Goal: Transaction & Acquisition: Purchase product/service

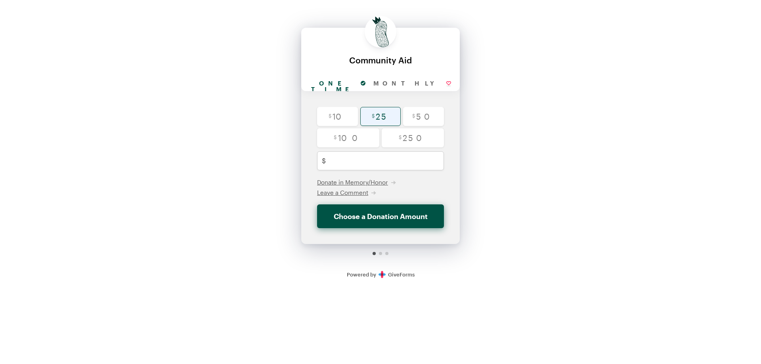
click at [382, 116] on input "radio" at bounding box center [380, 116] width 41 height 19
radio input "true"
type input "25"
checkbox input "false"
click at [383, 216] on button "Donate $25" at bounding box center [380, 216] width 127 height 24
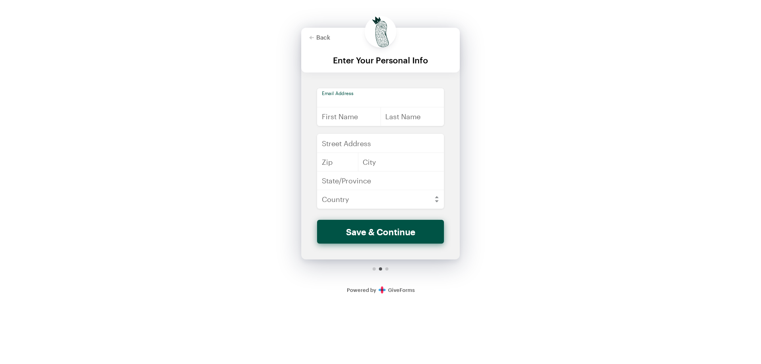
click at [328, 92] on input "email" at bounding box center [380, 97] width 127 height 19
click at [338, 94] on input "email" at bounding box center [380, 97] width 127 height 19
click at [335, 103] on input "email" at bounding box center [380, 97] width 127 height 19
type input "[EMAIL_ADDRESS][PERSON_NAME][DOMAIN_NAME]"
type input "Lauren"
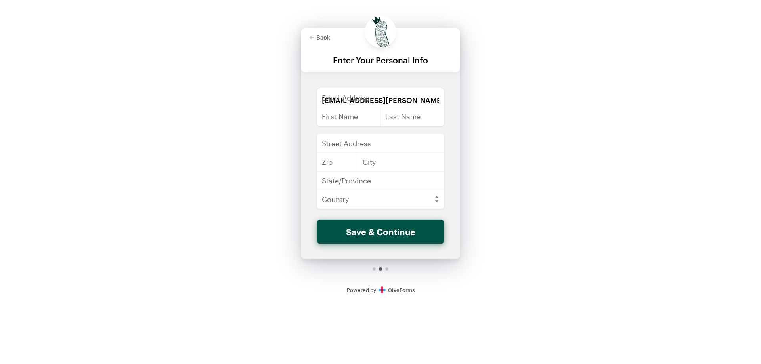
type input "[PERSON_NAME]"
type input "[STREET_ADDRESS][PERSON_NAME]"
type input "70117"
type input "[GEOGRAPHIC_DATA]"
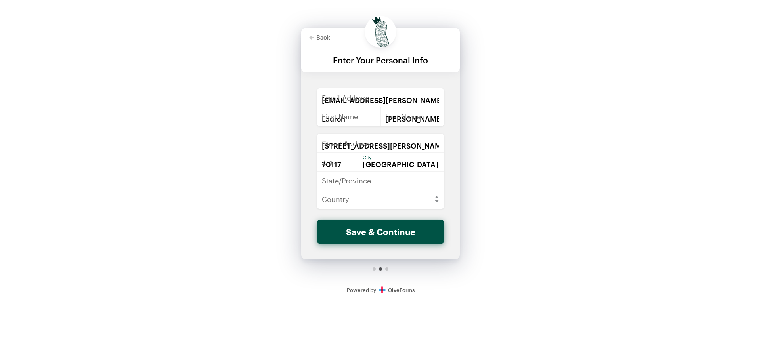
type input "LA"
select select "US"
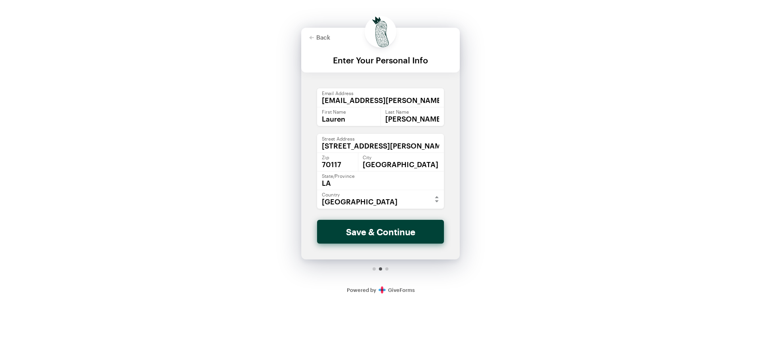
click at [390, 230] on button "Save & Continue" at bounding box center [380, 232] width 127 height 24
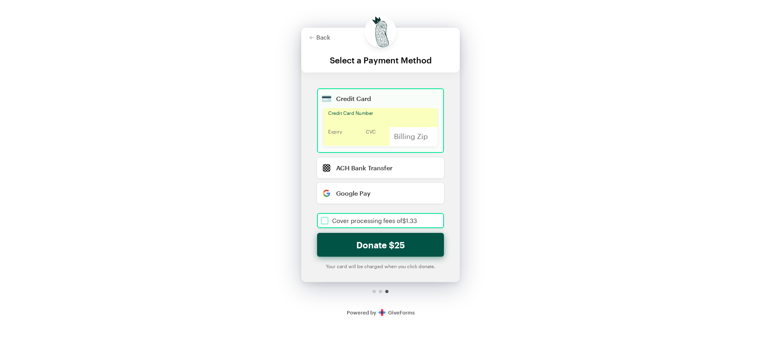
click at [323, 220] on input "checkbox" at bounding box center [380, 220] width 127 height 15
click at [352, 250] on button "Donate $26.33" at bounding box center [380, 245] width 127 height 24
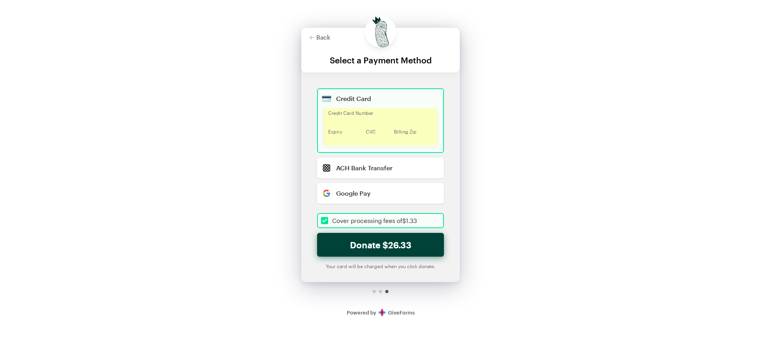
click at [386, 244] on button "Donate $26.33" at bounding box center [380, 245] width 127 height 24
checkbox input "true"
